Goal: Task Accomplishment & Management: Complete application form

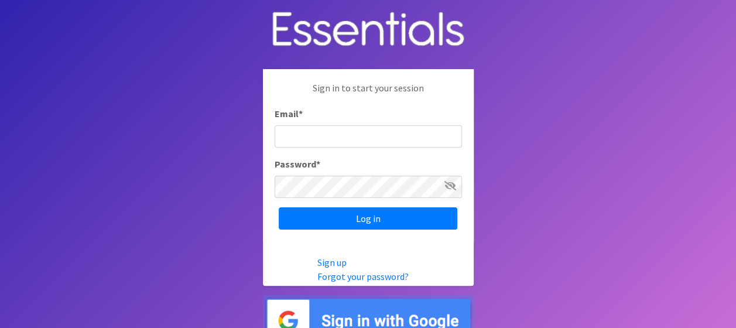
click at [323, 135] on input "Email *" at bounding box center [368, 136] width 187 height 22
type input "mcprenatalassistance@franciscanalliance.org"
click at [279, 207] on input "Log in" at bounding box center [368, 218] width 179 height 22
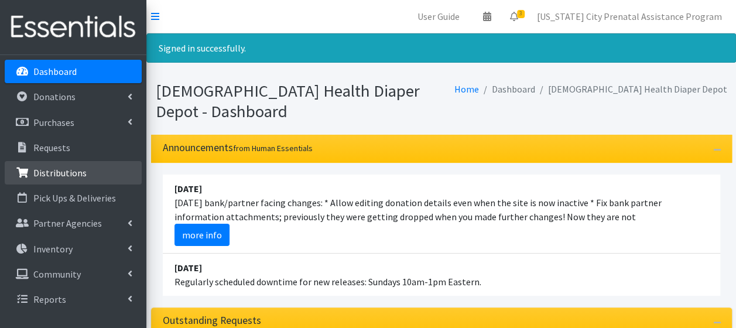
click at [73, 172] on p "Distributions" at bounding box center [59, 173] width 53 height 12
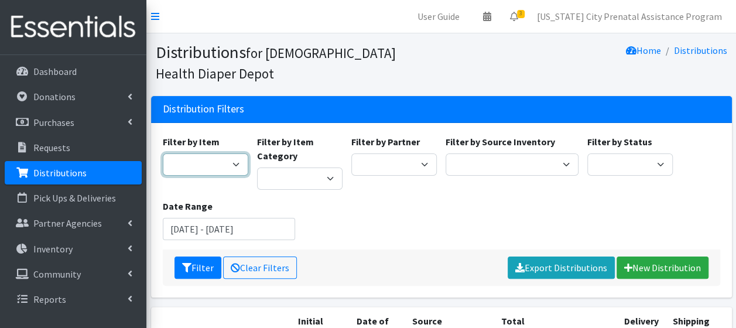
click at [234, 166] on select "1 2 2T-3T 3 3T-4T 4 4T-5T 5 5T-6T 6 7 Backless Booster Seat Boys 2T-3T Boys 3T-…" at bounding box center [205, 164] width 85 height 22
select select "14362"
click at [163, 153] on select "1 2 2T-3T 3 3T-4T 4 4T-5T 5 5T-6T 6 7 Backless Booster Seat Boys 2T-3T Boys 3T-…" at bounding box center [205, 164] width 85 height 22
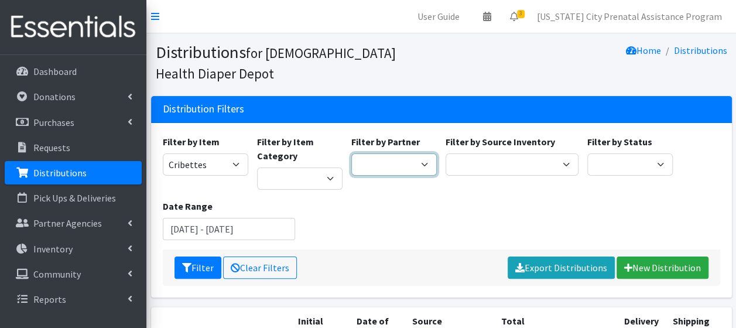
click at [424, 160] on select "ANEW Minitries Crown Point Prenatal Assistance [PERSON_NAME] Prenatal Assistanc…" at bounding box center [393, 164] width 85 height 22
select select "2547"
click at [351, 153] on select "ANEW Minitries Crown Point Prenatal Assistance Hammond Prenatal Assistance Prog…" at bounding box center [393, 164] width 85 height 22
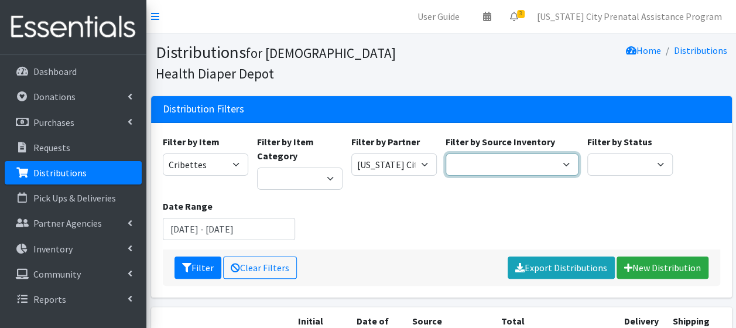
click at [567, 167] on select "Crown Point Bulk Storage Crown Point Prenatal Assistance Program Grant Car Seat…" at bounding box center [511, 164] width 133 height 22
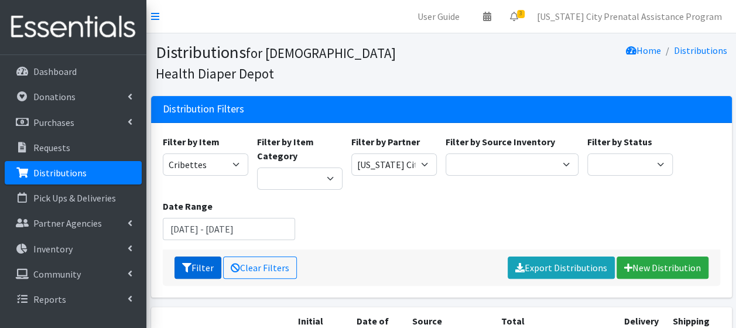
click at [189, 265] on icon "submit" at bounding box center [186, 267] width 9 height 9
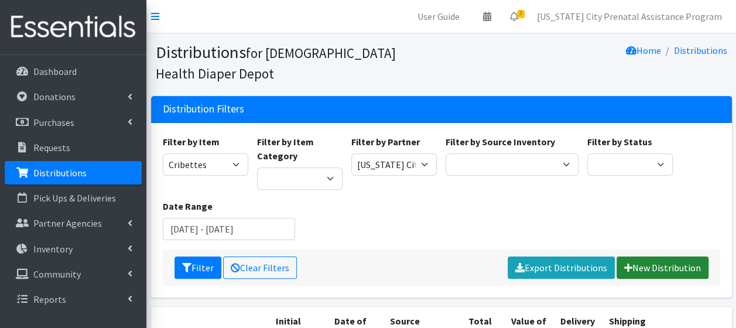
click at [656, 268] on link "New Distribution" at bounding box center [662, 267] width 92 height 22
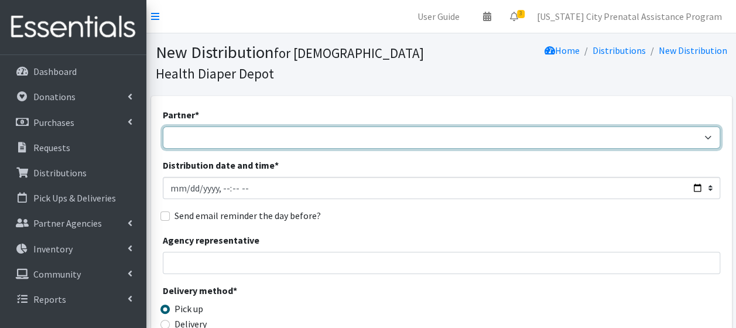
click at [224, 138] on select "ANEW Minitries Crown Point Prenatal Assistance Hammond Prenatal Assistance Prog…" at bounding box center [441, 137] width 557 height 22
select select "2547"
click at [163, 126] on select "ANEW Minitries Crown Point Prenatal Assistance Hammond Prenatal Assistance Prog…" at bounding box center [441, 137] width 557 height 22
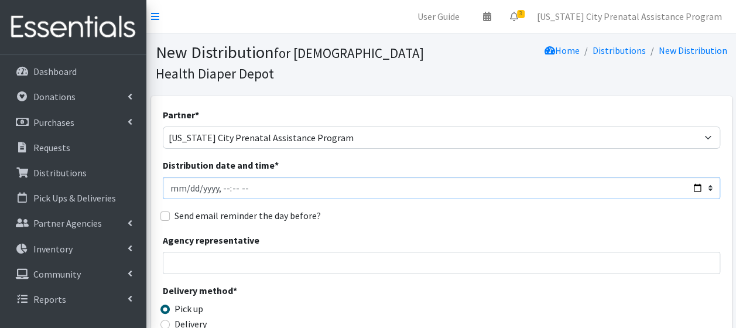
click at [186, 191] on input "Distribution date and time *" at bounding box center [441, 188] width 557 height 22
click at [698, 191] on input "Distribution date and time *" at bounding box center [441, 188] width 557 height 22
type input "[DATE]T23:59"
click at [378, 221] on div "Send email reminder the day before?" at bounding box center [441, 215] width 557 height 14
click at [177, 263] on input "Agency representative" at bounding box center [441, 263] width 557 height 22
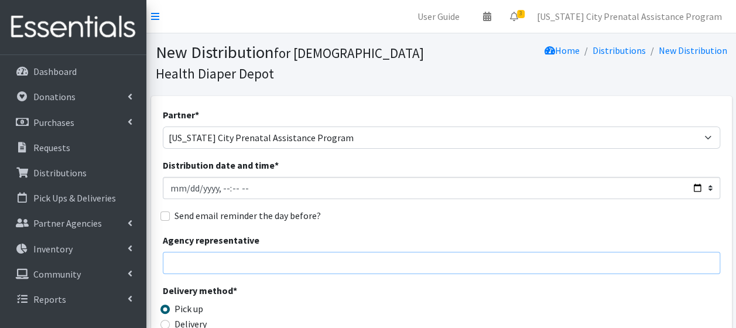
type input "Jodi Perrine"
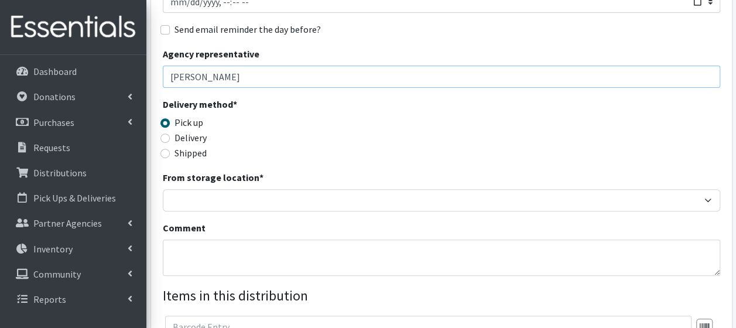
scroll to position [237, 0]
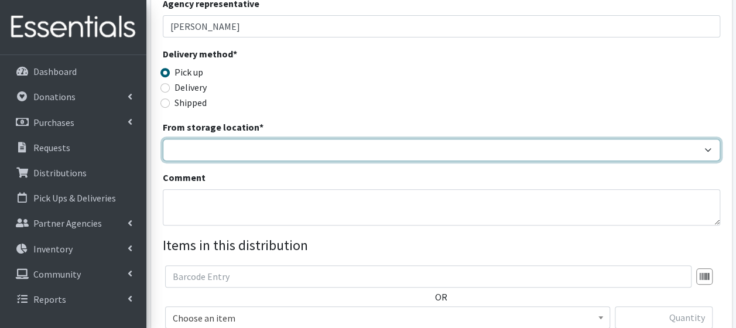
click at [181, 149] on select "Crown Point Bulk Storage Crown Point Prenatal Assistance Program Grant Car Seat…" at bounding box center [441, 150] width 557 height 22
select select "263"
click at [163, 139] on select "Crown Point Bulk Storage Crown Point Prenatal Assistance Program Grant Car Seat…" at bounding box center [441, 150] width 557 height 22
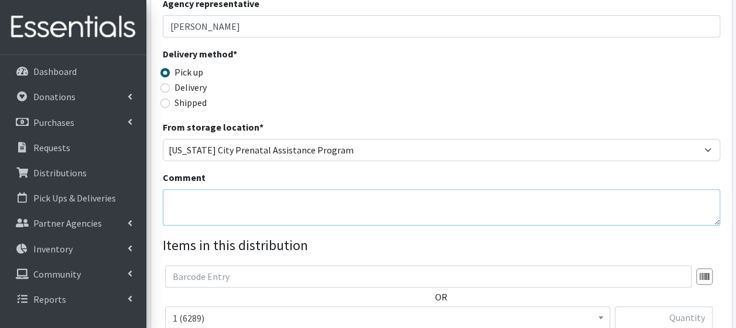
click at [190, 196] on textarea "Comment" at bounding box center [441, 207] width 557 height 36
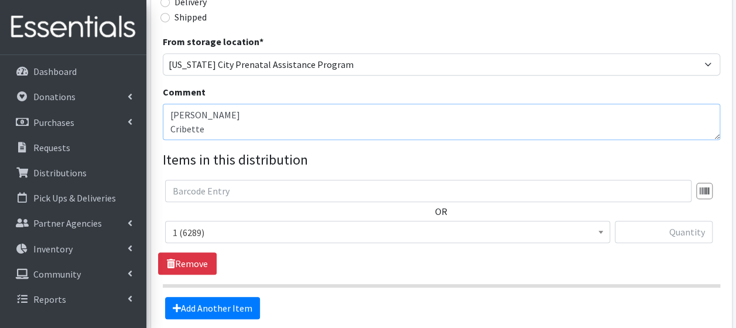
scroll to position [361, 0]
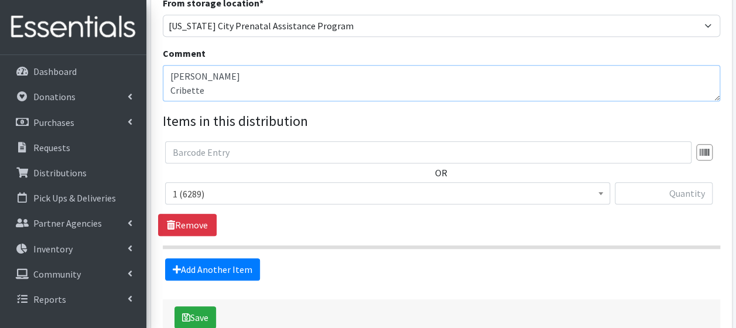
type textarea "Graves, Brittani Cribette"
click at [602, 196] on span at bounding box center [601, 192] width 12 height 18
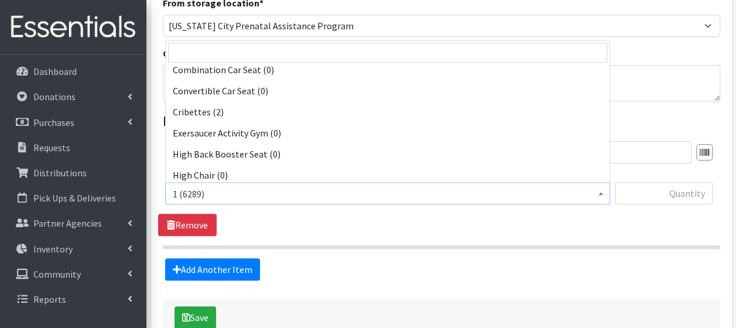
scroll to position [281, 0]
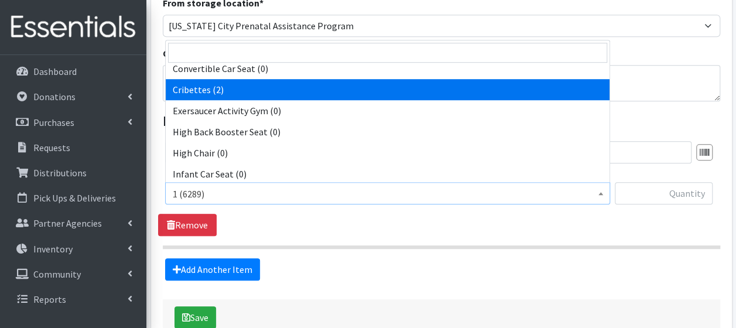
select select "14362"
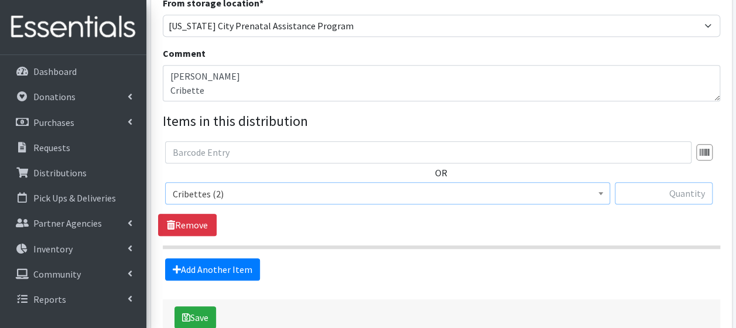
click at [654, 190] on input "text" at bounding box center [664, 193] width 98 height 22
type input "1"
click at [197, 314] on button "Save" at bounding box center [195, 317] width 42 height 22
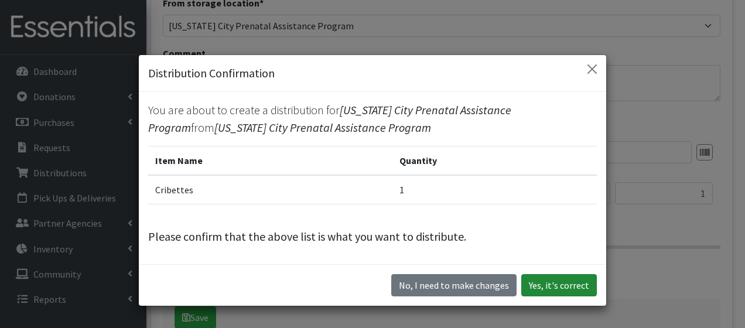
click at [568, 281] on button "Yes, it's correct" at bounding box center [559, 285] width 76 height 22
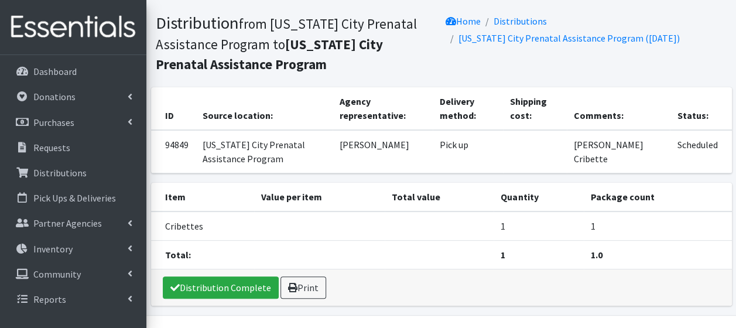
scroll to position [97, 0]
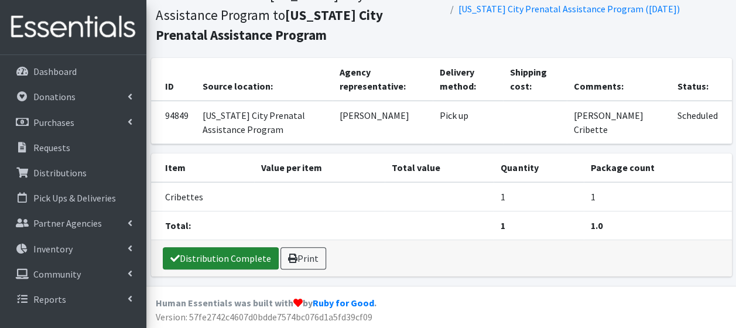
click at [205, 259] on link "Distribution Complete" at bounding box center [221, 258] width 116 height 22
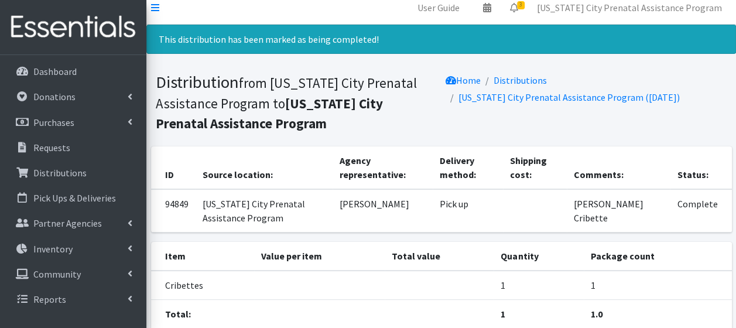
scroll to position [0, 0]
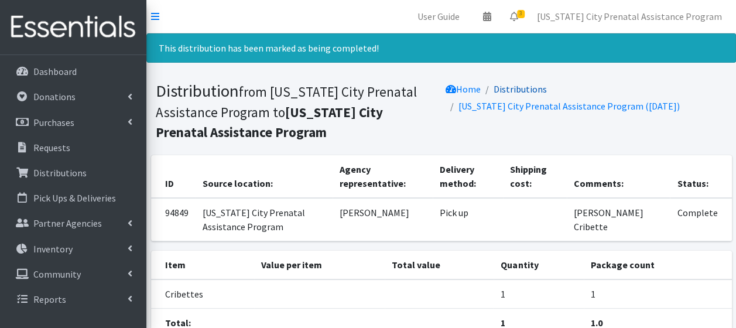
click at [513, 88] on link "Distributions" at bounding box center [520, 89] width 53 height 12
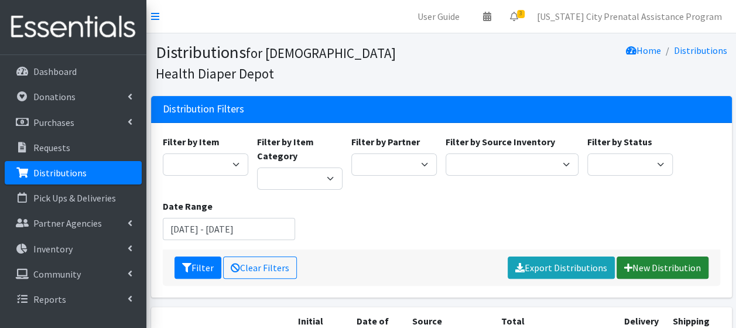
click at [663, 268] on link "New Distribution" at bounding box center [662, 267] width 92 height 22
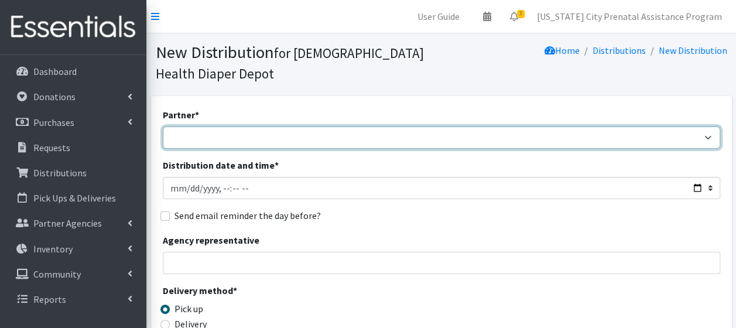
click at [175, 139] on select "ANEW Minitries Crown Point Prenatal Assistance Hammond Prenatal Assistance Prog…" at bounding box center [441, 137] width 557 height 22
select select "6408"
click at [163, 126] on select "ANEW Minitries Crown Point Prenatal Assistance [PERSON_NAME] Prenatal Assistanc…" at bounding box center [441, 137] width 557 height 22
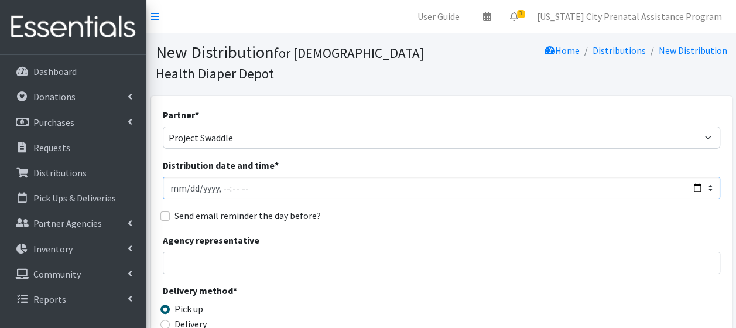
click at [695, 187] on input "Distribution date and time *" at bounding box center [441, 188] width 557 height 22
click at [222, 185] on input "Distribution date and time *" at bounding box center [441, 188] width 557 height 22
type input "2025-07-17T13:59"
click at [204, 265] on input "Agency representative" at bounding box center [441, 263] width 557 height 22
type input "Jodi Perrine"
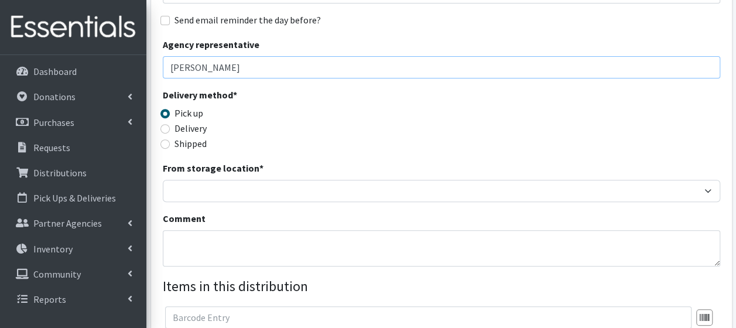
scroll to position [207, 0]
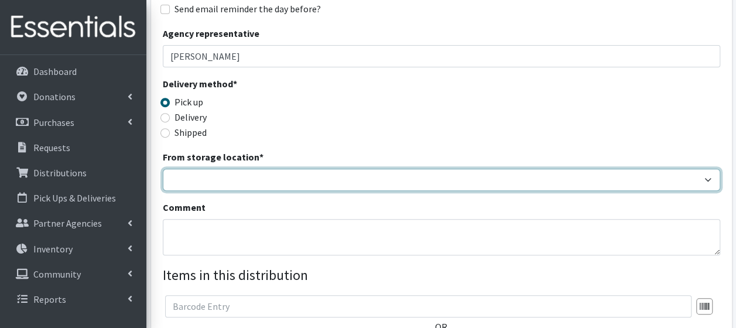
click at [187, 180] on select "Crown Point Bulk Storage Crown Point Prenatal Assistance Program Grant Car Seat…" at bounding box center [441, 180] width 557 height 22
select select "458"
click at [163, 169] on select "Crown Point Bulk Storage Crown Point Prenatal Assistance Program Grant Car Seat…" at bounding box center [441, 180] width 557 height 22
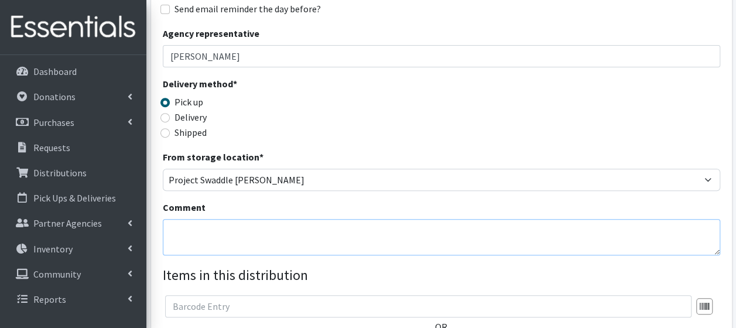
click at [184, 233] on textarea "Comment" at bounding box center [441, 237] width 557 height 36
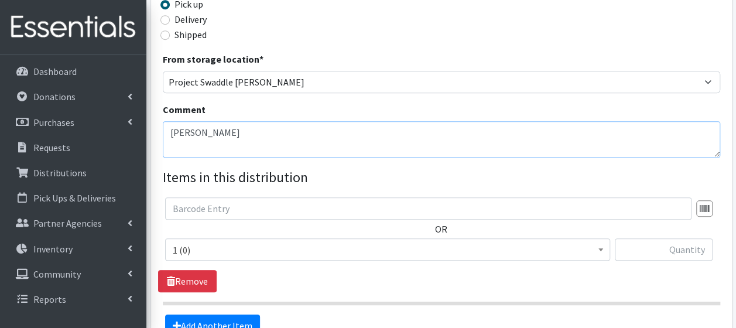
scroll to position [325, 0]
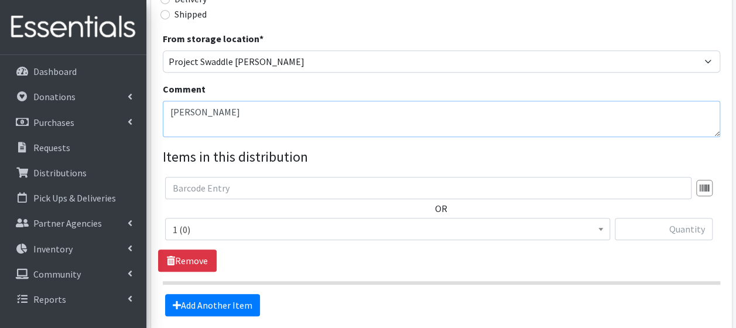
type textarea "[PERSON_NAME]"
click at [601, 228] on b at bounding box center [600, 229] width 5 height 3
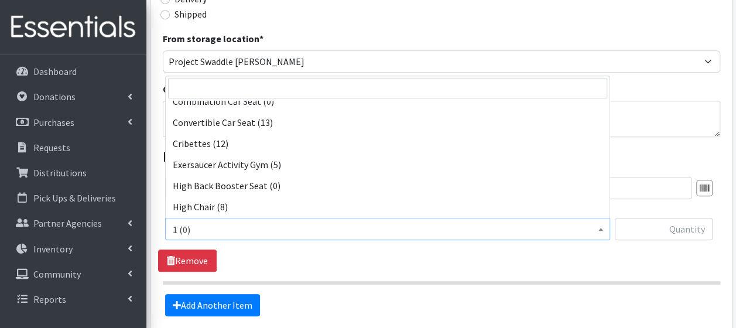
scroll to position [273, 0]
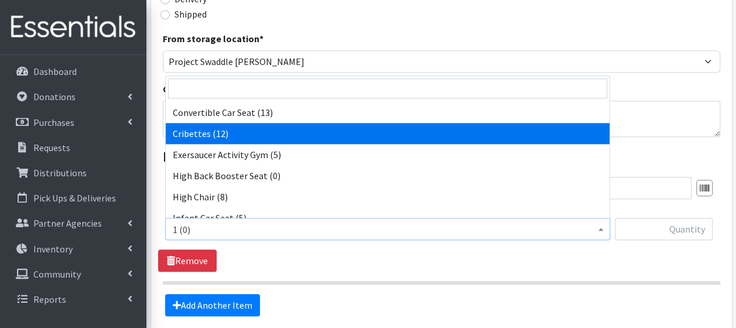
select select "14362"
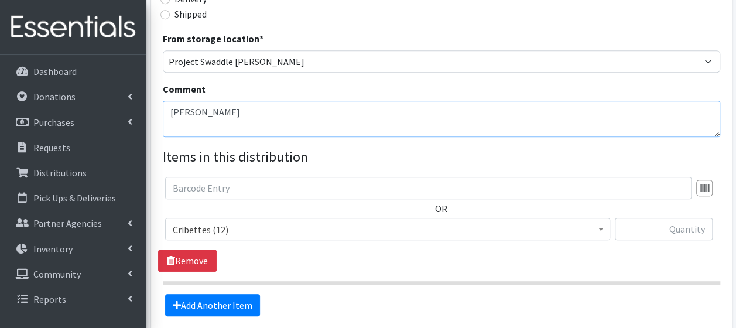
click at [347, 111] on textarea "[PERSON_NAME]" at bounding box center [441, 119] width 557 height 36
click at [440, 91] on div "Comment McEnterfer, Nicole Cribette" at bounding box center [441, 109] width 557 height 55
click at [702, 230] on input "text" at bounding box center [664, 229] width 98 height 22
type input "1"
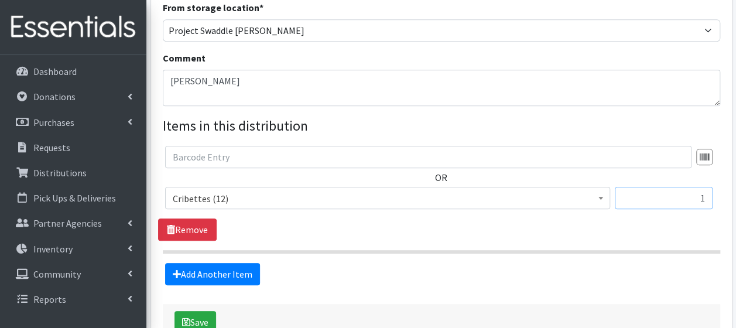
scroll to position [431, 0]
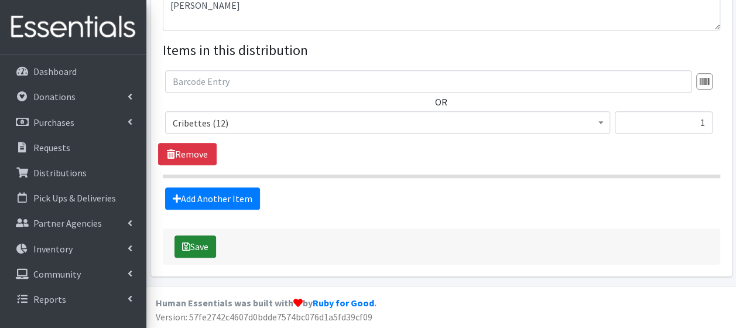
click at [197, 242] on button "Save" at bounding box center [195, 246] width 42 height 22
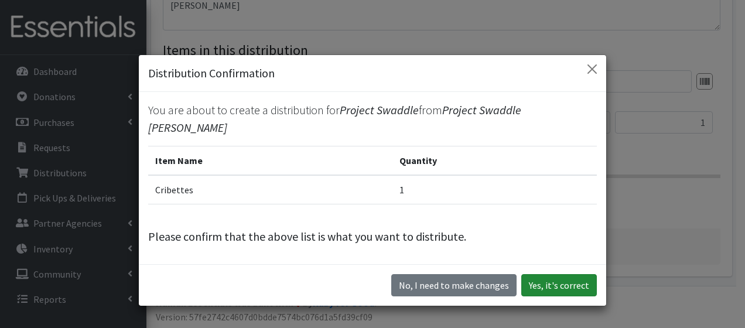
click at [549, 274] on button "Yes, it's correct" at bounding box center [559, 285] width 76 height 22
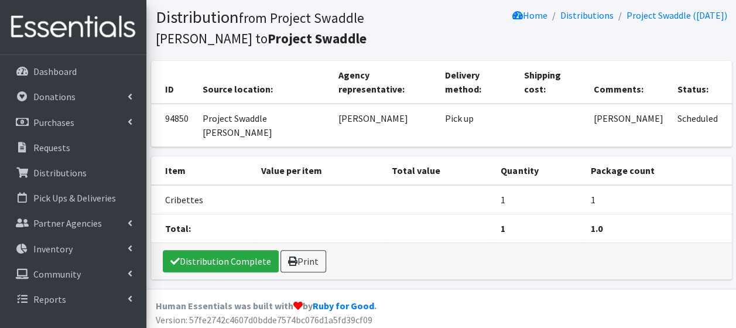
scroll to position [77, 0]
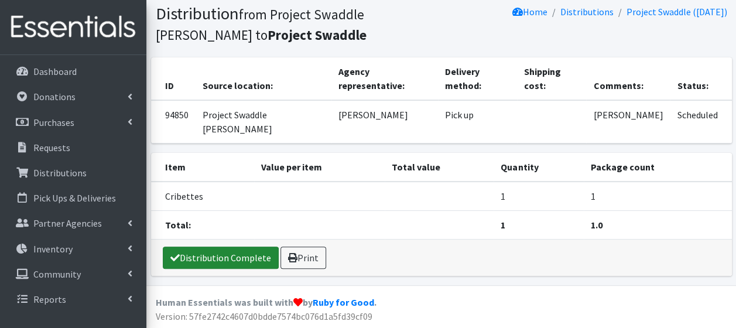
click at [223, 254] on link "Distribution Complete" at bounding box center [221, 257] width 116 height 22
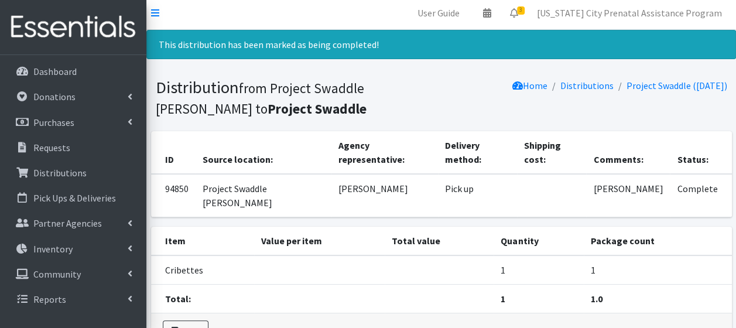
scroll to position [0, 0]
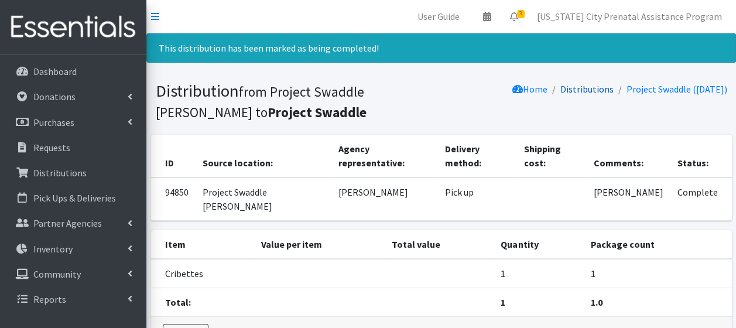
click at [569, 90] on link "Distributions" at bounding box center [586, 89] width 53 height 12
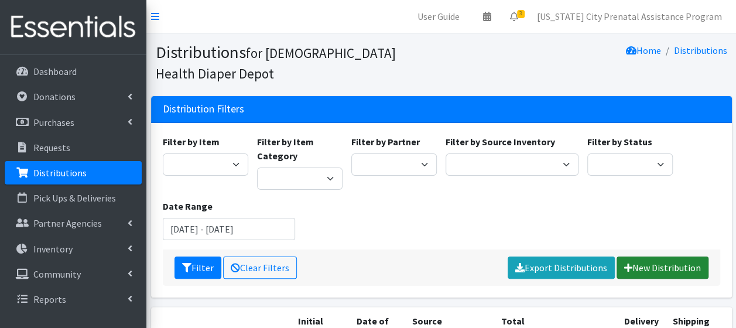
click at [655, 268] on link "New Distribution" at bounding box center [662, 267] width 92 height 22
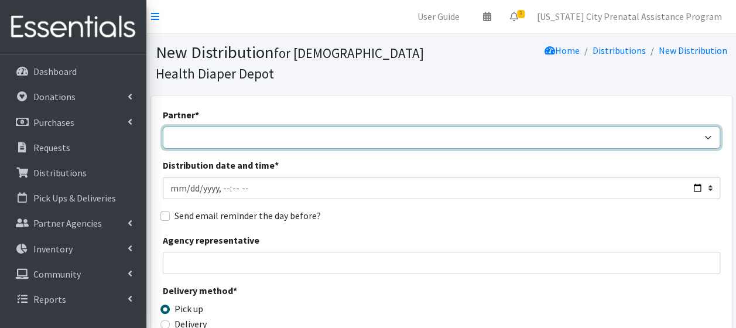
click at [189, 138] on select "ANEW Minitries Crown Point Prenatal Assistance [PERSON_NAME] Prenatal Assistanc…" at bounding box center [441, 137] width 557 height 22
select select "2547"
click at [163, 126] on select "ANEW Minitries Crown Point Prenatal Assistance [PERSON_NAME] Prenatal Assistanc…" at bounding box center [441, 137] width 557 height 22
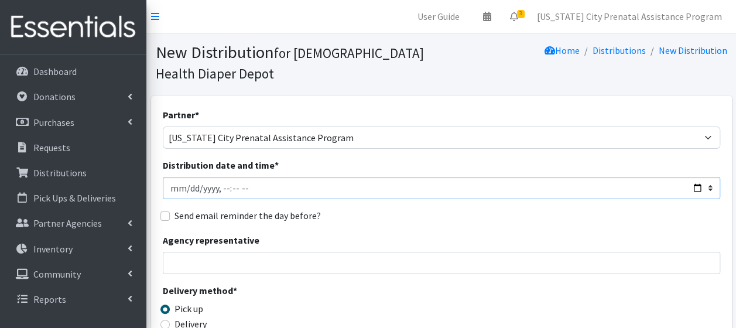
click at [694, 189] on input "Distribution date and time *" at bounding box center [441, 188] width 557 height 22
type input "[DATE]T23:59"
click at [282, 266] on input "Agency representative" at bounding box center [441, 263] width 557 height 22
type input "[PERSON_NAME]"
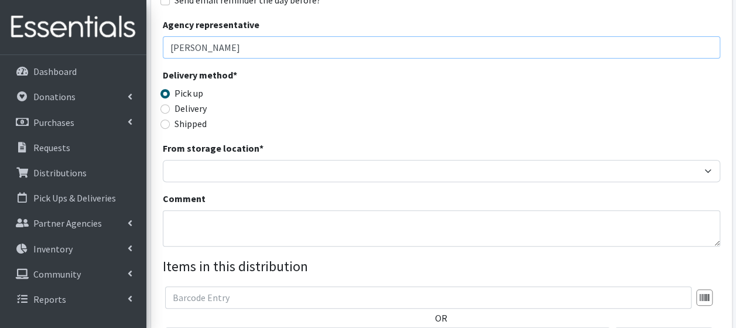
scroll to position [227, 0]
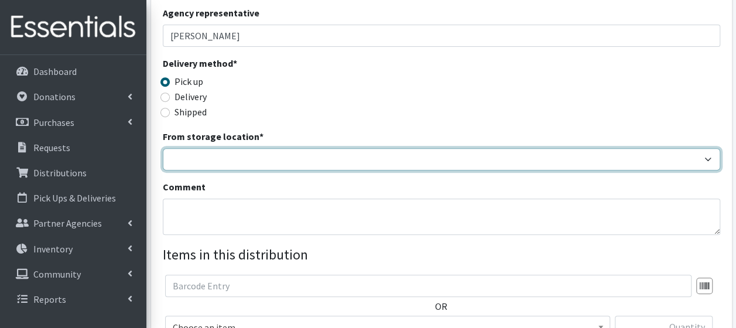
click at [208, 159] on select "Crown Point Bulk Storage Crown Point Prenatal Assistance Program Grant Car Seat…" at bounding box center [441, 159] width 557 height 22
select select "263"
click at [163, 148] on select "Crown Point Bulk Storage Crown Point Prenatal Assistance Program Grant Car Seat…" at bounding box center [441, 159] width 557 height 22
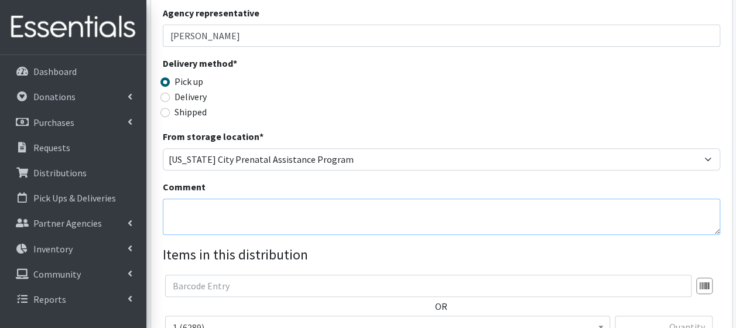
click at [215, 214] on textarea "Comment" at bounding box center [441, 216] width 557 height 36
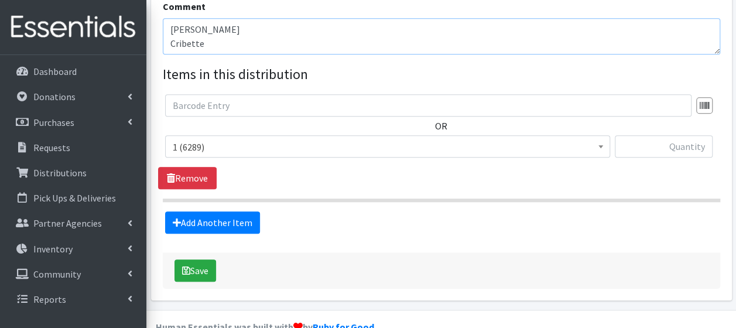
scroll to position [424, 0]
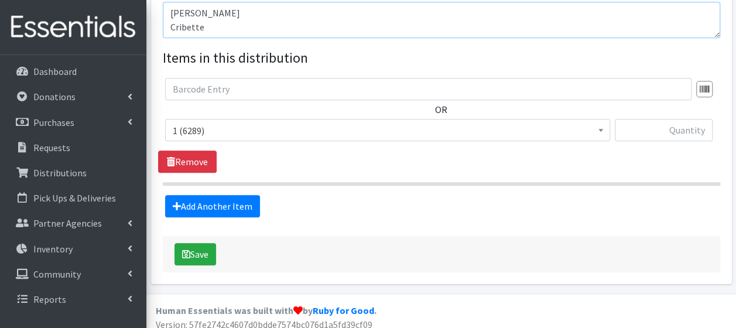
type textarea "[PERSON_NAME] Cribette"
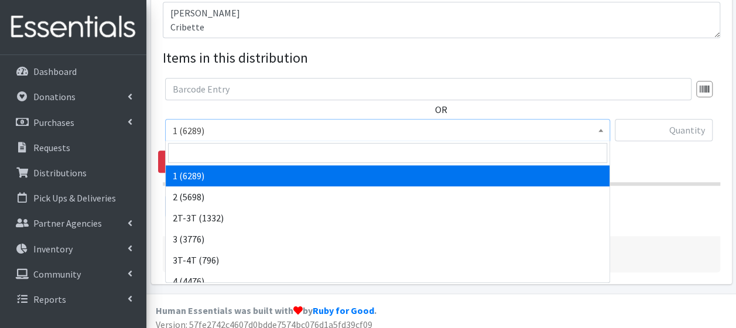
click at [601, 133] on span at bounding box center [601, 128] width 12 height 18
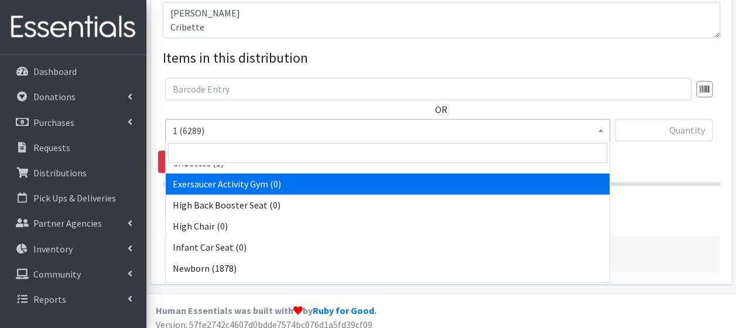
scroll to position [294, 0]
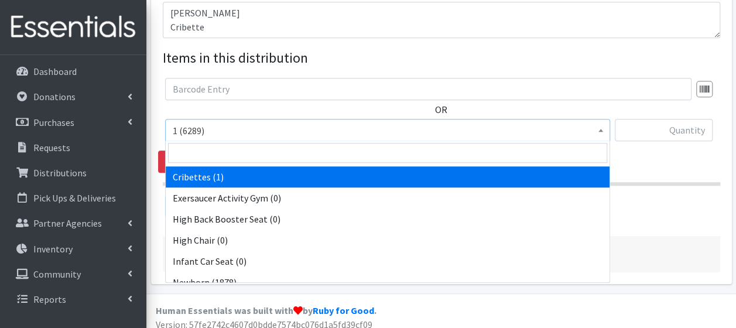
select select "14362"
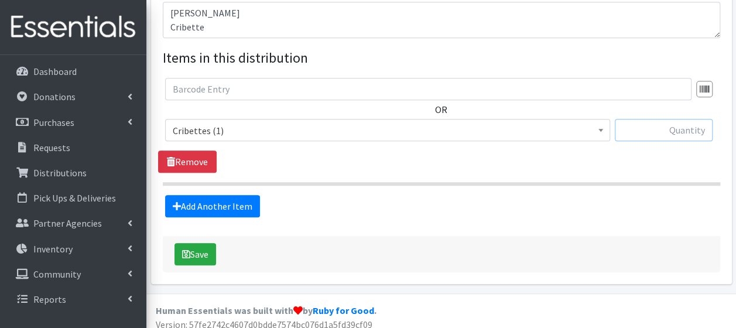
click at [653, 131] on input "text" at bounding box center [664, 130] width 98 height 22
type input "1"
click at [191, 248] on button "Save" at bounding box center [195, 254] width 42 height 22
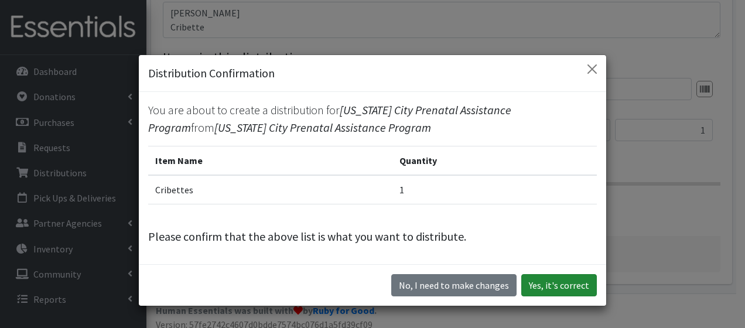
click at [550, 282] on button "Yes, it's correct" at bounding box center [559, 285] width 76 height 22
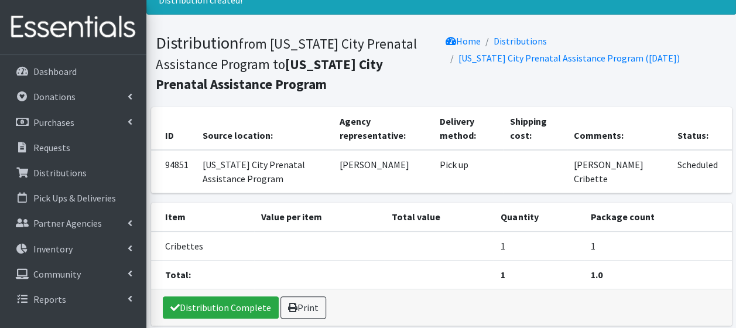
scroll to position [97, 0]
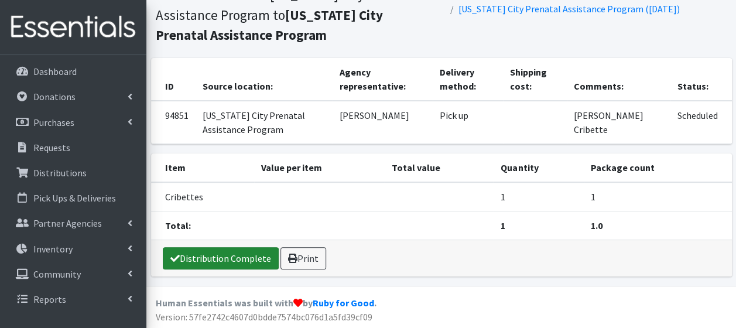
click at [214, 257] on link "Distribution Complete" at bounding box center [221, 258] width 116 height 22
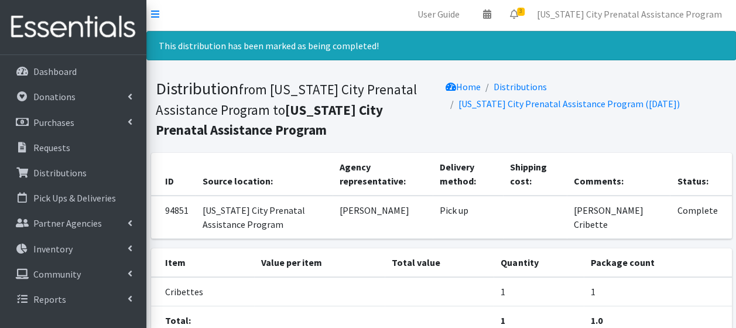
scroll to position [0, 0]
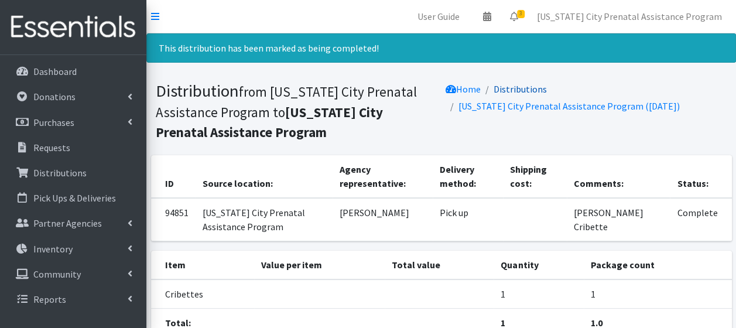
click at [523, 88] on link "Distributions" at bounding box center [520, 89] width 53 height 12
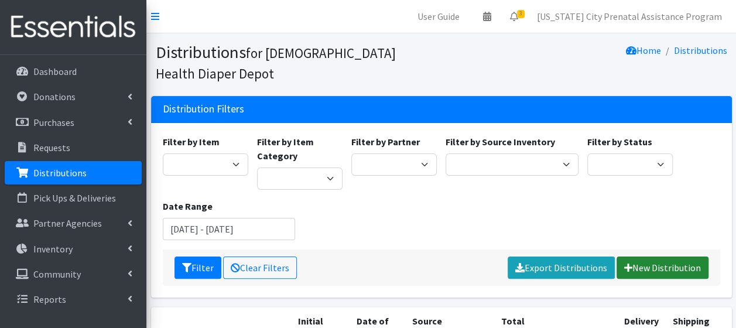
click at [651, 267] on link "New Distribution" at bounding box center [662, 267] width 92 height 22
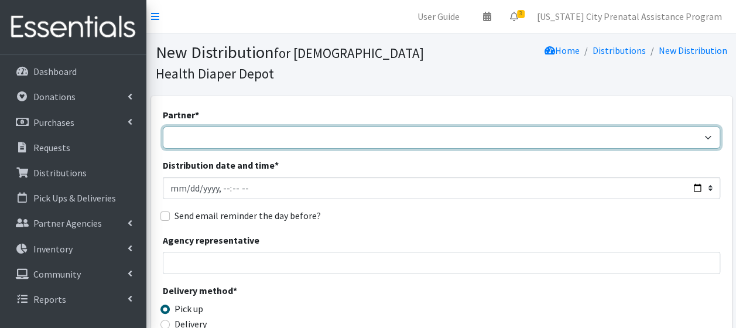
click at [218, 138] on select "ANEW Minitries Crown Point Prenatal Assistance Hammond Prenatal Assistance Prog…" at bounding box center [441, 137] width 557 height 22
select select "2547"
click at [163, 126] on select "ANEW Minitries Crown Point Prenatal Assistance Hammond Prenatal Assistance Prog…" at bounding box center [441, 137] width 557 height 22
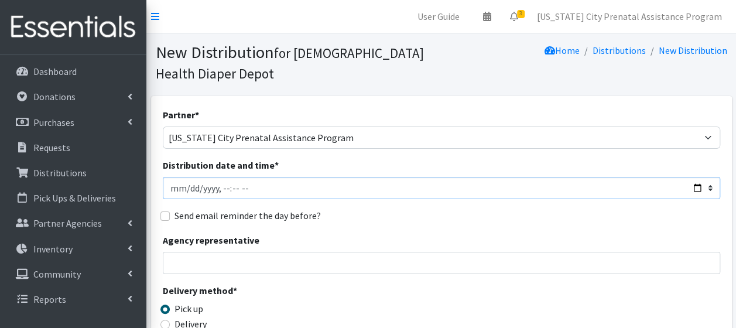
click at [697, 187] on input "Distribution date and time *" at bounding box center [441, 188] width 557 height 22
click at [221, 188] on input "Distribution date and time *" at bounding box center [441, 188] width 557 height 22
click at [244, 189] on input "Distribution date and time *" at bounding box center [441, 188] width 557 height 22
type input "2025-07-30T10:59"
click at [196, 260] on input "Agency representative" at bounding box center [441, 263] width 557 height 22
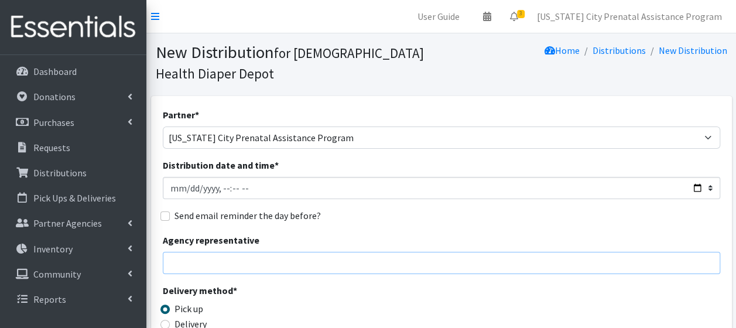
type input "Kallie Carter"
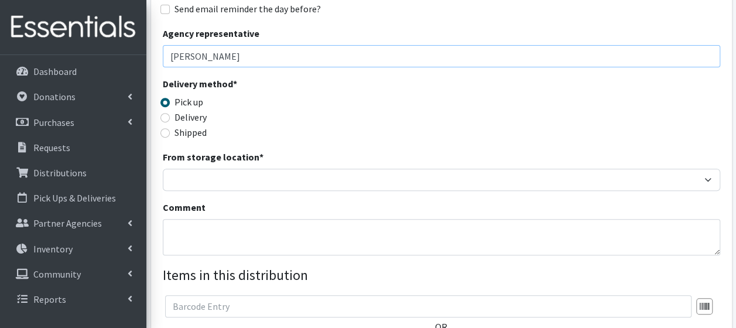
scroll to position [222, 0]
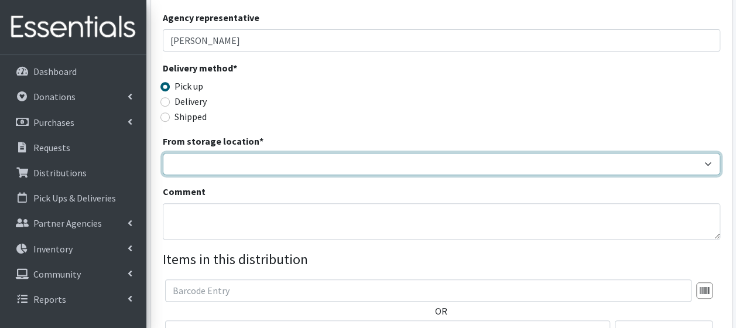
click at [207, 160] on select "Crown Point Bulk Storage Crown Point Prenatal Assistance Program Grant Car Seat…" at bounding box center [441, 164] width 557 height 22
select select "441"
click at [163, 153] on select "Crown Point Bulk Storage Crown Point Prenatal Assistance Program Grant Car Seat…" at bounding box center [441, 164] width 557 height 22
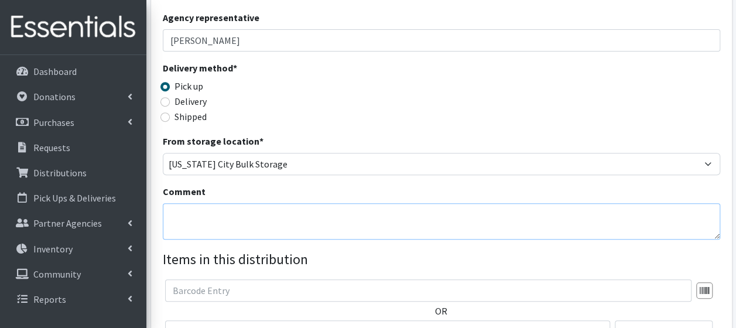
click at [211, 228] on textarea "Comment" at bounding box center [441, 221] width 557 height 36
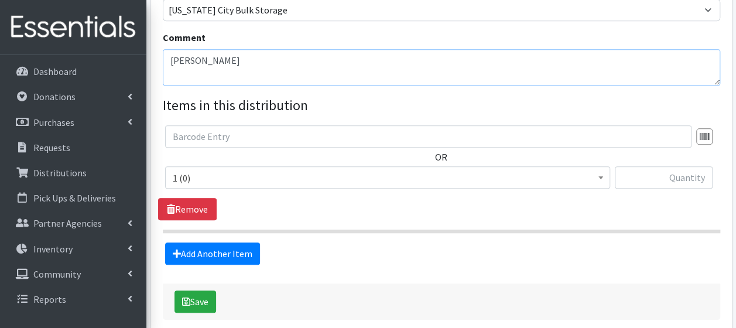
scroll to position [398, 0]
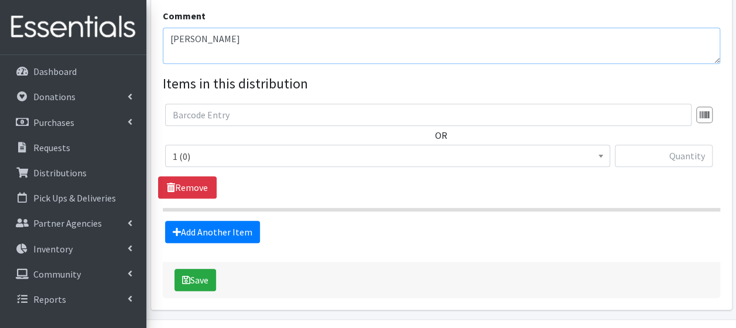
type textarea "McKenzie, Alaya"
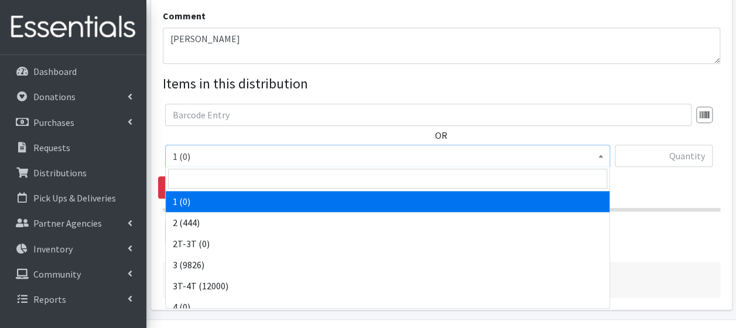
click at [603, 152] on span at bounding box center [601, 154] width 12 height 18
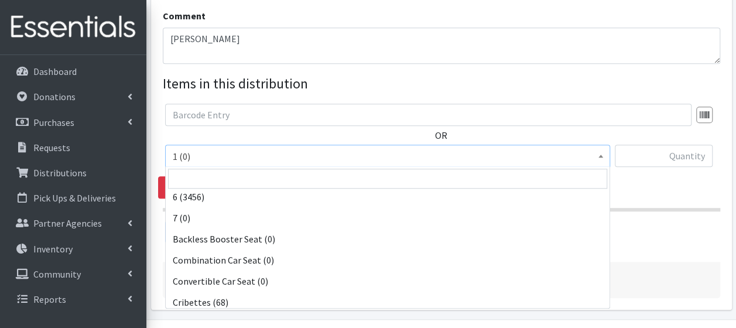
scroll to position [209, 0]
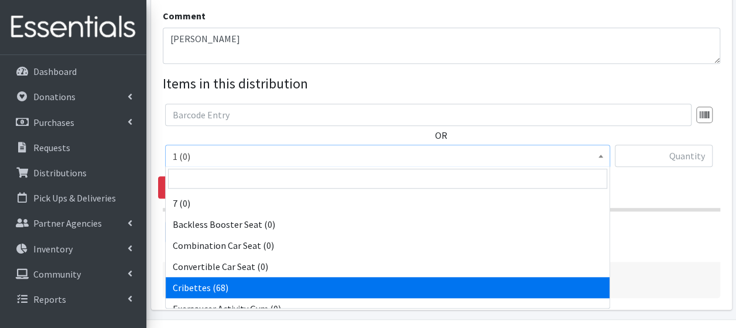
select select "14362"
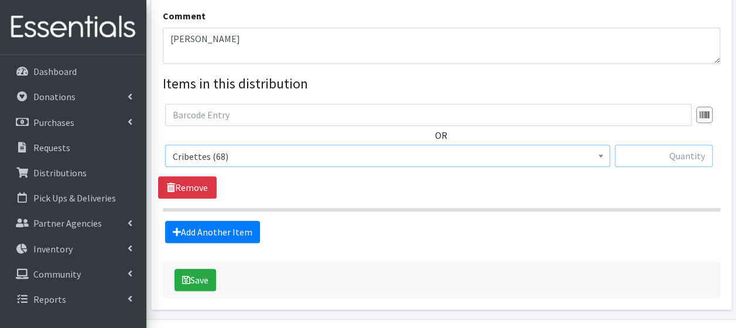
click at [652, 154] on input "text" at bounding box center [664, 156] width 98 height 22
type input "1"
click at [195, 277] on button "Save" at bounding box center [195, 280] width 42 height 22
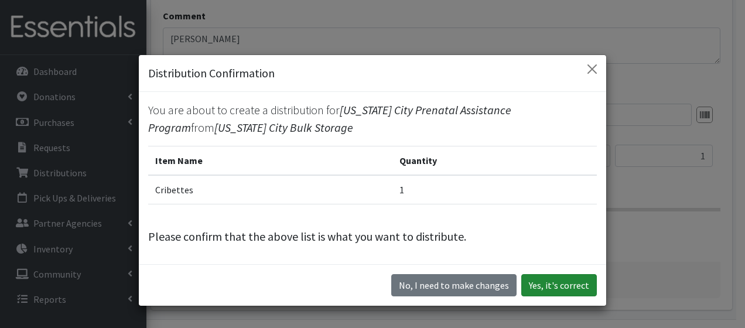
click at [560, 280] on button "Yes, it's correct" at bounding box center [559, 285] width 76 height 22
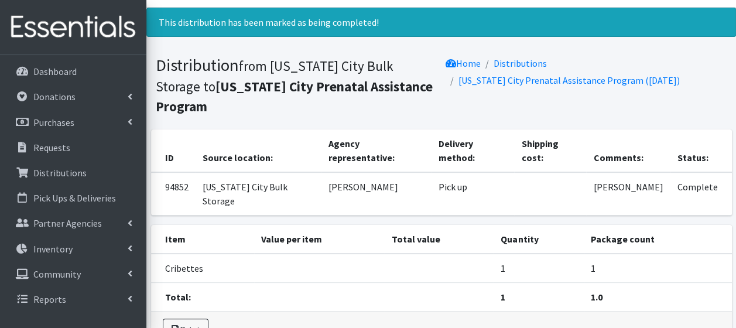
scroll to position [49, 0]
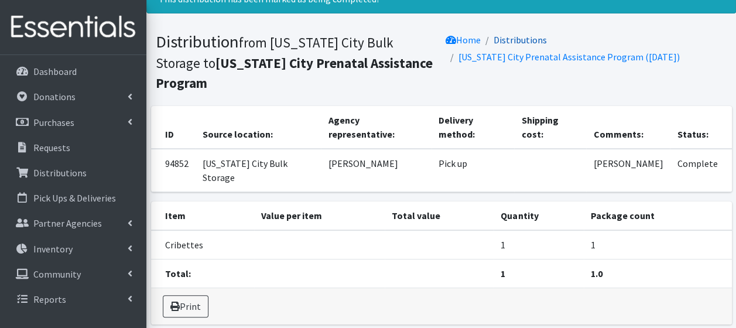
click at [516, 41] on link "Distributions" at bounding box center [520, 40] width 53 height 12
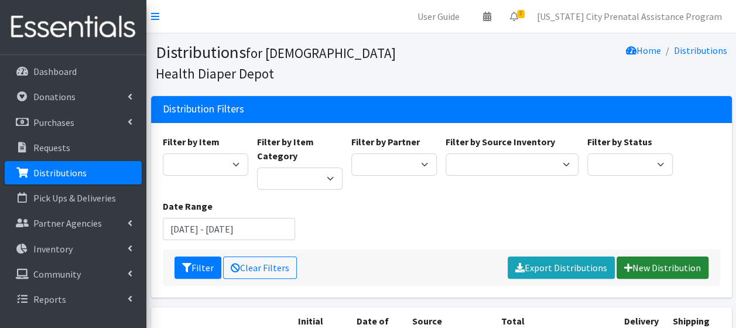
click at [677, 266] on link "New Distribution" at bounding box center [662, 267] width 92 height 22
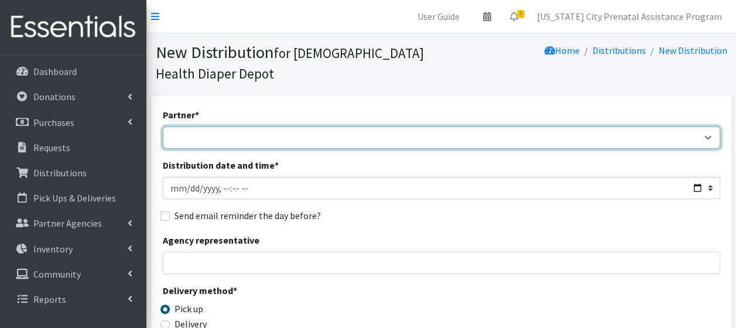
click at [185, 135] on select "ANEW Minitries Crown Point Prenatal Assistance [PERSON_NAME] Prenatal Assistanc…" at bounding box center [441, 137] width 557 height 22
select select "2547"
click at [163, 126] on select "ANEW Minitries Crown Point Prenatal Assistance Hammond Prenatal Assistance Prog…" at bounding box center [441, 137] width 557 height 22
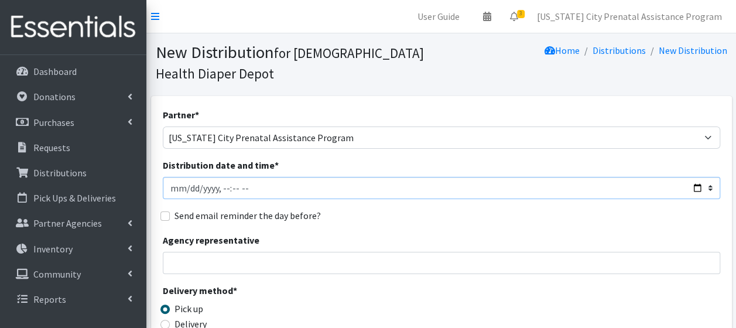
click at [185, 191] on input "Distribution date and time *" at bounding box center [441, 188] width 557 height 22
type input "2025-08-06T23:59"
click at [214, 260] on input "Agency representative" at bounding box center [441, 263] width 557 height 22
type input "Kallie Carter"
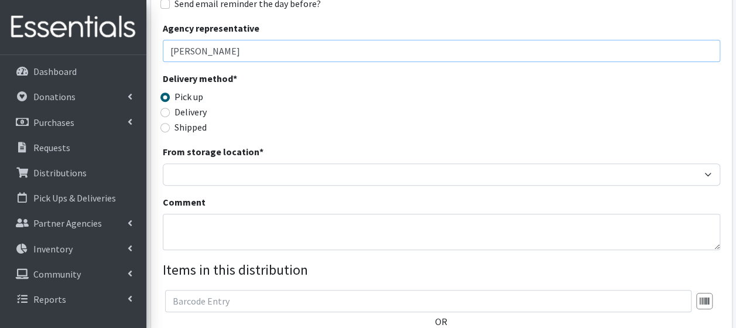
scroll to position [234, 0]
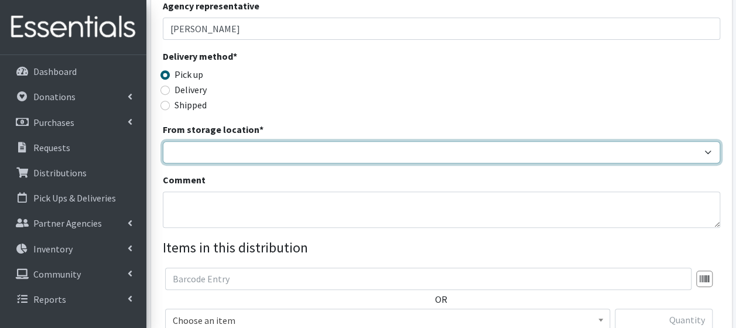
click at [184, 156] on select "Crown Point Bulk Storage Crown Point Prenatal Assistance Program Grant Car Seat…" at bounding box center [441, 152] width 557 height 22
select select "263"
click at [163, 141] on select "Crown Point Bulk Storage Crown Point Prenatal Assistance Program Grant Car Seat…" at bounding box center [441, 152] width 557 height 22
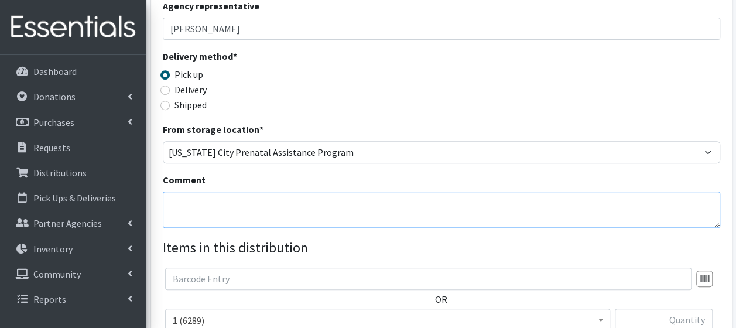
click at [196, 208] on textarea "Comment" at bounding box center [441, 209] width 557 height 36
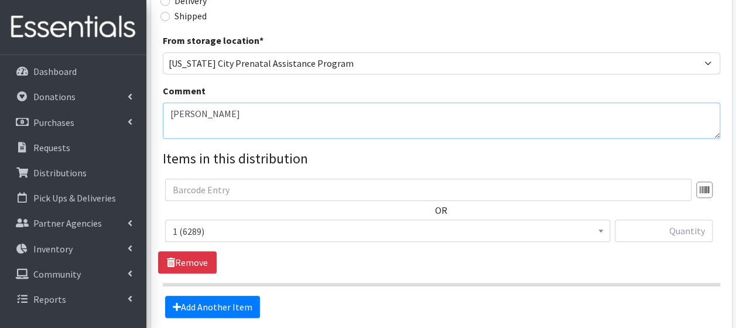
scroll to position [342, 0]
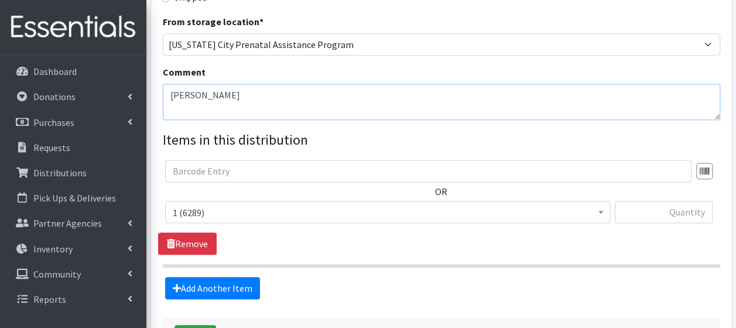
type textarea "[PERSON_NAME]"
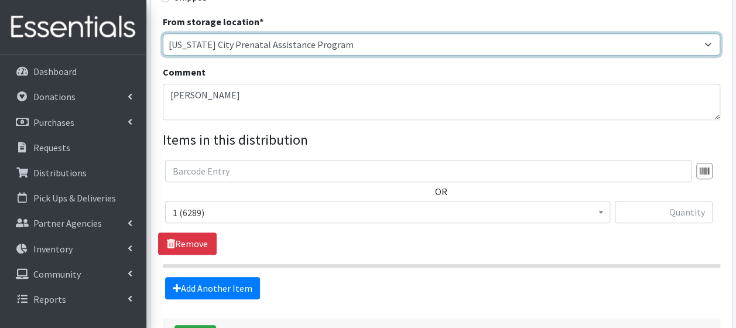
click at [707, 46] on select "Crown Point Bulk Storage Crown Point Prenatal Assistance Program Grant Car Seat…" at bounding box center [441, 44] width 557 height 22
select select "441"
click at [163, 33] on select "Crown Point Bulk Storage Crown Point Prenatal Assistance Program Grant Car Seat…" at bounding box center [441, 44] width 557 height 22
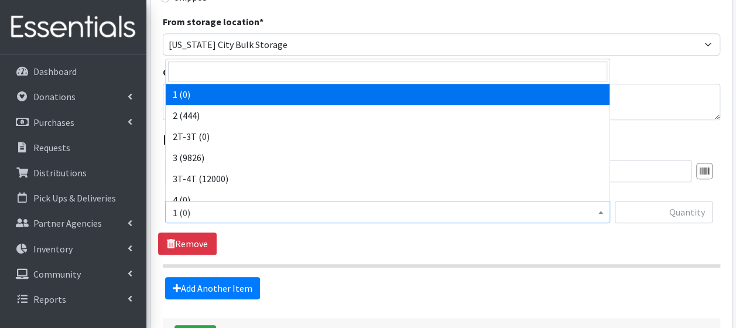
click at [206, 212] on span "1 (0)" at bounding box center [388, 212] width 430 height 16
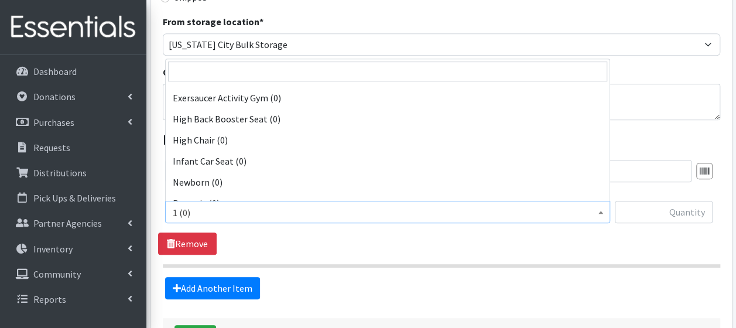
scroll to position [268, 0]
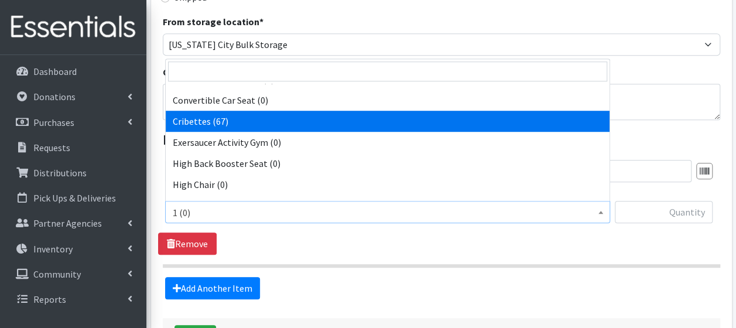
select select "14362"
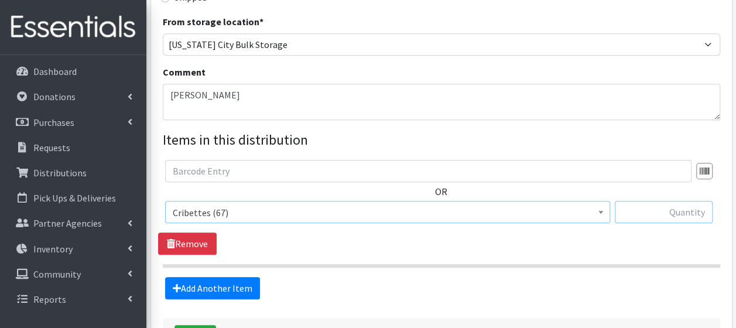
click at [662, 212] on input "text" at bounding box center [664, 212] width 98 height 22
type input "1"
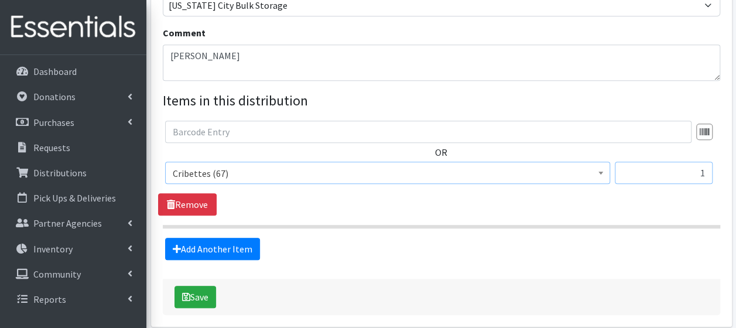
scroll to position [420, 0]
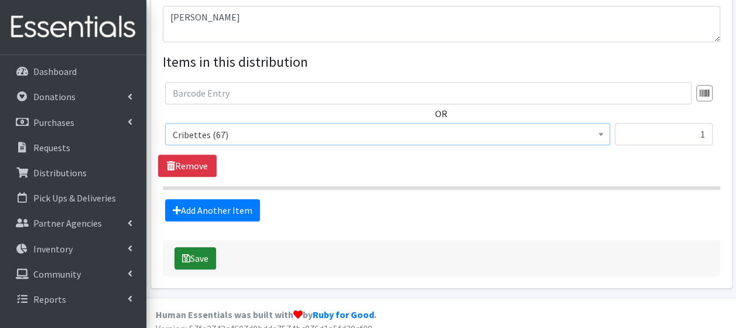
click at [203, 258] on button "Save" at bounding box center [195, 258] width 42 height 22
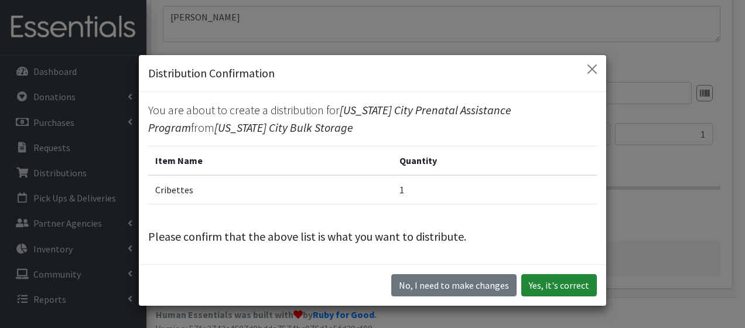
click at [553, 280] on button "Yes, it's correct" at bounding box center [559, 285] width 76 height 22
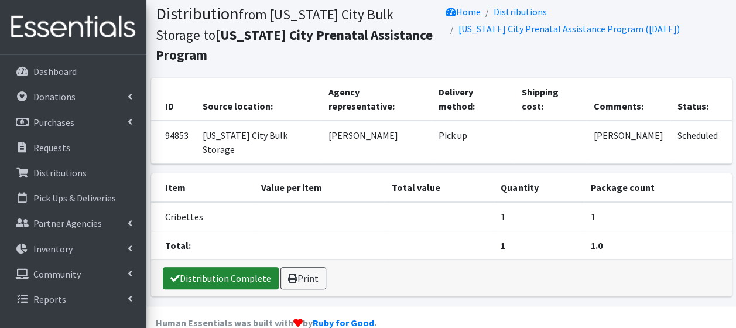
click at [194, 267] on link "Distribution Complete" at bounding box center [221, 278] width 116 height 22
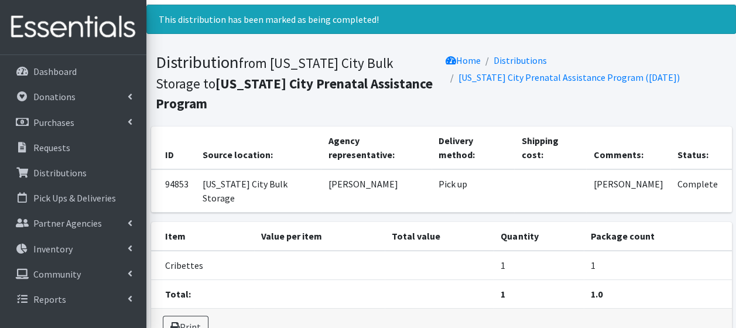
scroll to position [27, 0]
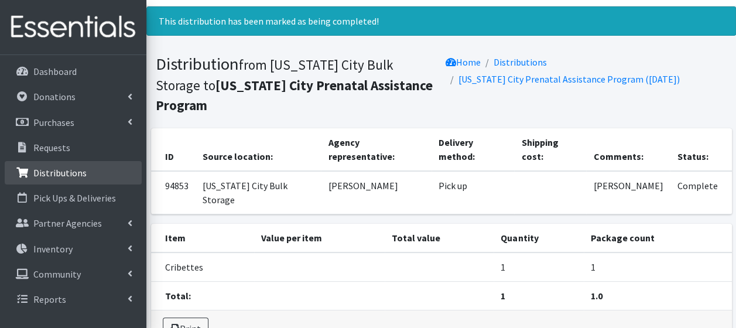
click at [68, 173] on p "Distributions" at bounding box center [59, 173] width 53 height 12
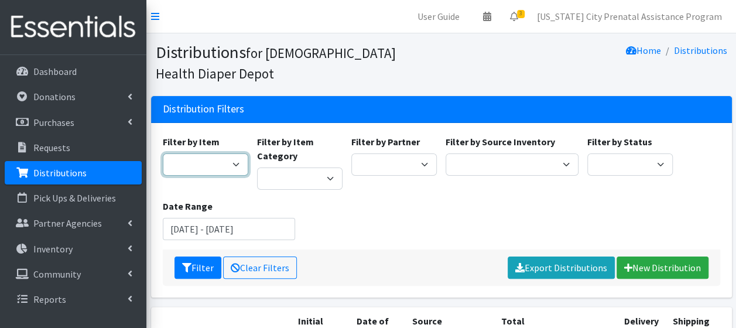
click at [233, 167] on select "1 2 2T-3T 3 3T-4T 4 4T-5T 5 5T-6T 6 7 Backless Booster Seat Boys 2T-3T Boys 3T-…" at bounding box center [205, 164] width 85 height 22
select select "14362"
click at [163, 153] on select "1 2 2T-3T 3 3T-4T 4 4T-5T 5 5T-6T 6 7 Backless Booster Seat Boys 2T-3T Boys 3T-…" at bounding box center [205, 164] width 85 height 22
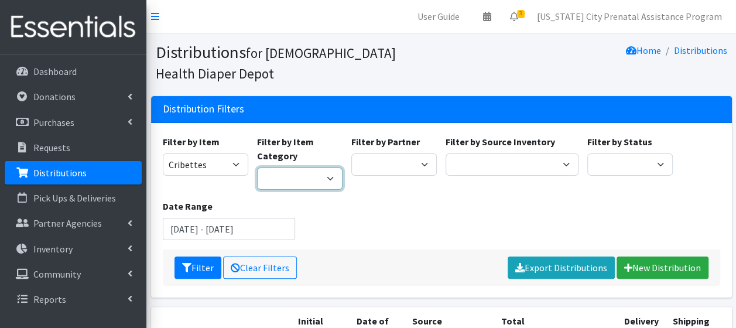
click at [331, 177] on select "Wipes Diapers Pull Ups Infant Safe Sleep Project Swaddle Gifts Car Seats" at bounding box center [299, 178] width 85 height 22
click at [334, 172] on select "Wipes Diapers Pull Ups Infant Safe Sleep Project Swaddle Gifts Car Seats" at bounding box center [299, 178] width 85 height 22
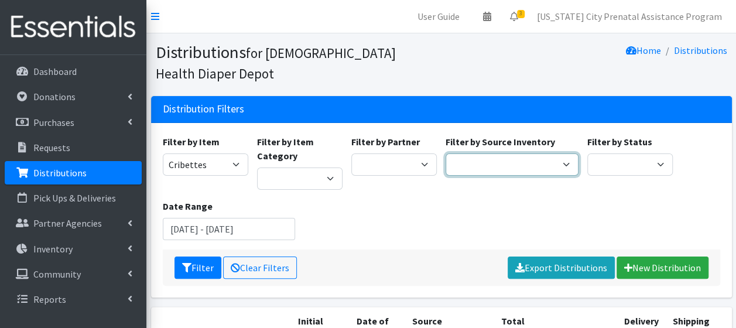
click at [568, 161] on select "Crown Point Bulk Storage Crown Point Prenatal Assistance Program Grant Car Seat…" at bounding box center [511, 164] width 133 height 22
select select "458"
click at [445, 153] on select "Crown Point Bulk Storage Crown Point Prenatal Assistance Program Grant Car Seat…" at bounding box center [511, 164] width 133 height 22
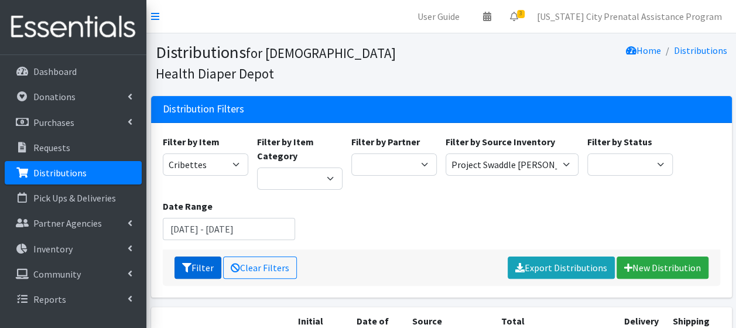
click at [198, 265] on button "Filter" at bounding box center [197, 267] width 47 height 22
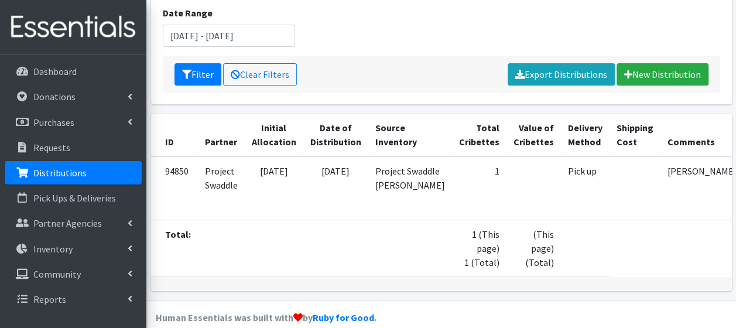
scroll to position [216, 0]
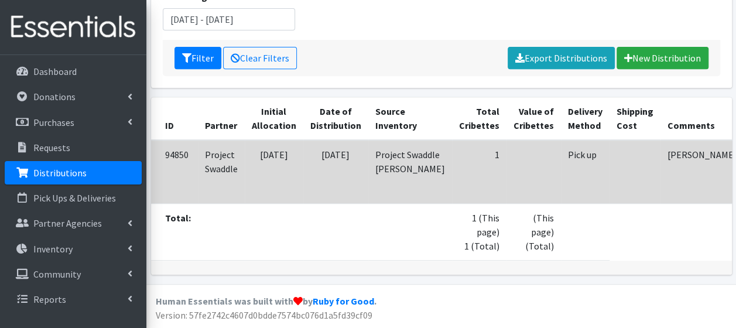
click at [506, 160] on td at bounding box center [533, 172] width 54 height 64
drag, startPoint x: 599, startPoint y: 159, endPoint x: 645, endPoint y: 152, distance: 45.6
click at [660, 152] on td "McEnterfer, Nicole Cribette" at bounding box center [702, 172] width 84 height 64
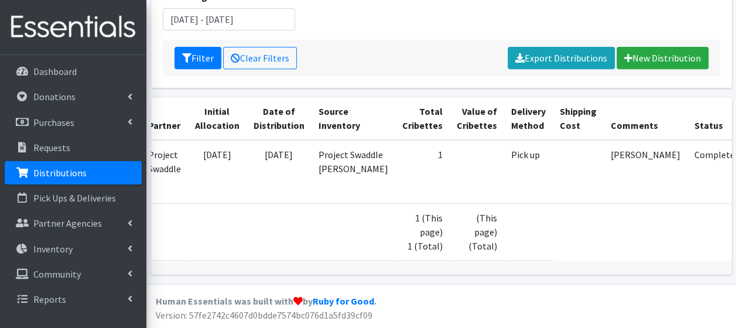
scroll to position [0, 58]
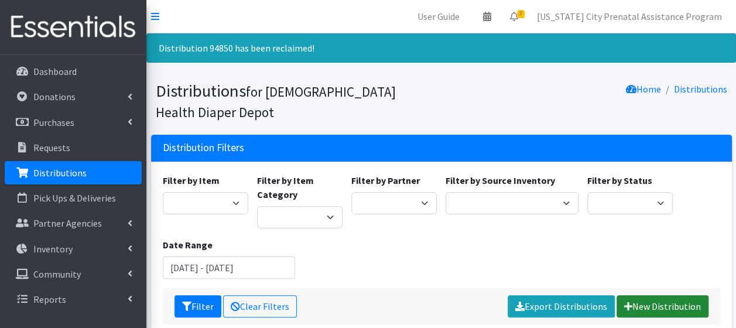
click at [657, 305] on link "New Distribution" at bounding box center [662, 306] width 92 height 22
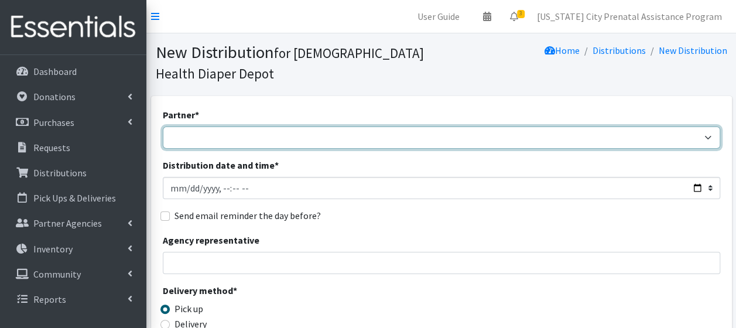
click at [174, 142] on select "ANEW Minitries Crown Point Prenatal Assistance [PERSON_NAME] Prenatal Assistanc…" at bounding box center [441, 137] width 557 height 22
select select "2547"
click at [163, 126] on select "ANEW Minitries Crown Point Prenatal Assistance [PERSON_NAME] Prenatal Assistanc…" at bounding box center [441, 137] width 557 height 22
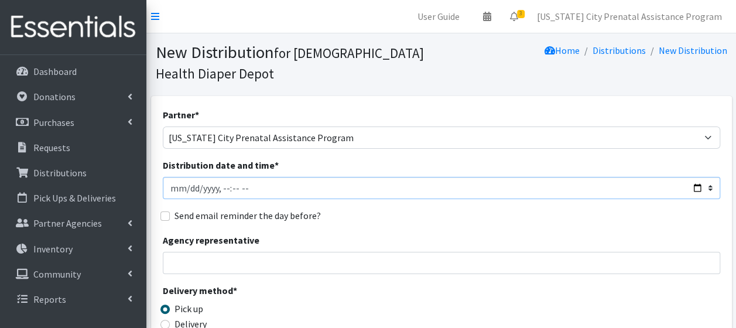
click at [693, 189] on input "Distribution date and time *" at bounding box center [441, 188] width 557 height 22
type input "[DATE]T23:59"
click at [224, 267] on input "Agency representative" at bounding box center [441, 263] width 557 height 22
type input "Jodi Perrine"
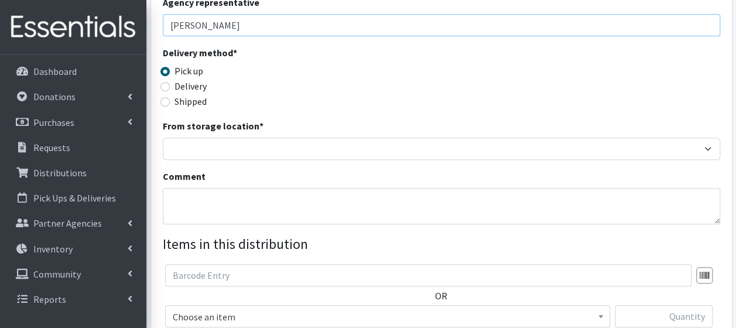
scroll to position [239, 0]
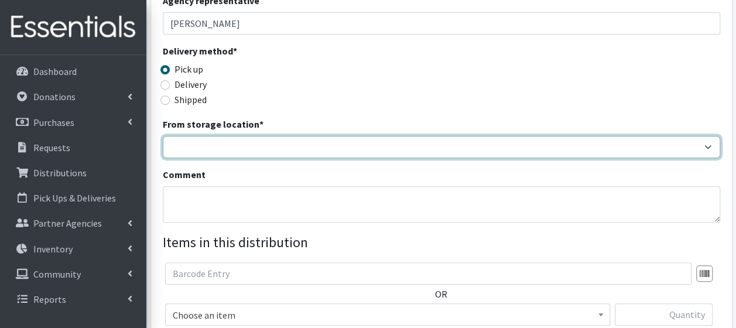
click at [185, 148] on select "Crown Point Bulk Storage Crown Point Prenatal Assistance Program Grant Car Seat…" at bounding box center [441, 147] width 557 height 22
select select "441"
click at [163, 136] on select "Crown Point Bulk Storage Crown Point Prenatal Assistance Program Grant Car Seat…" at bounding box center [441, 147] width 557 height 22
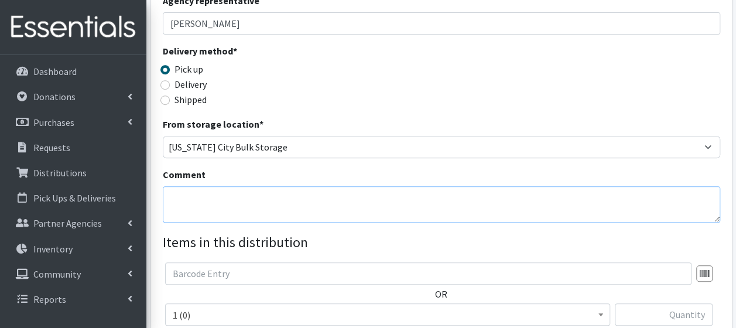
click at [194, 194] on textarea "Comment" at bounding box center [441, 204] width 557 height 36
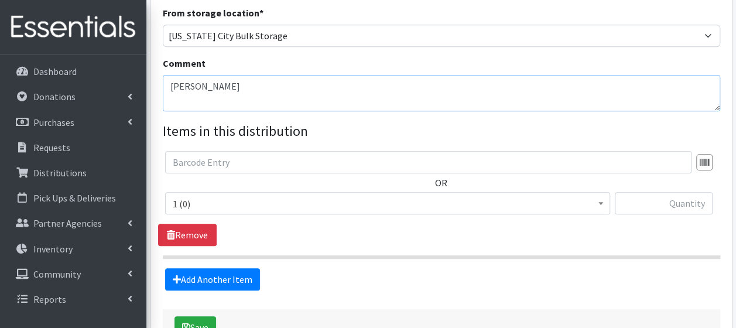
scroll to position [351, 0]
type textarea "[PERSON_NAME]"
click at [599, 198] on span at bounding box center [601, 201] width 12 height 18
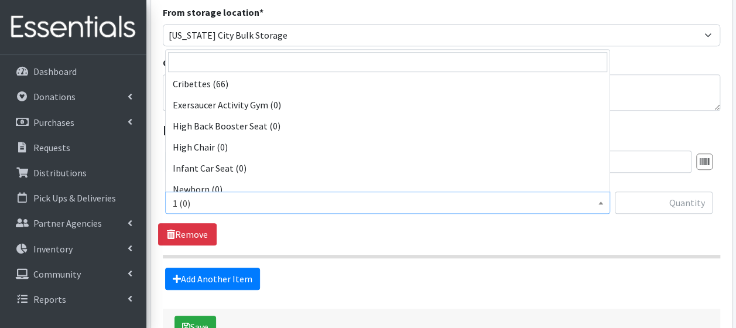
scroll to position [258, 0]
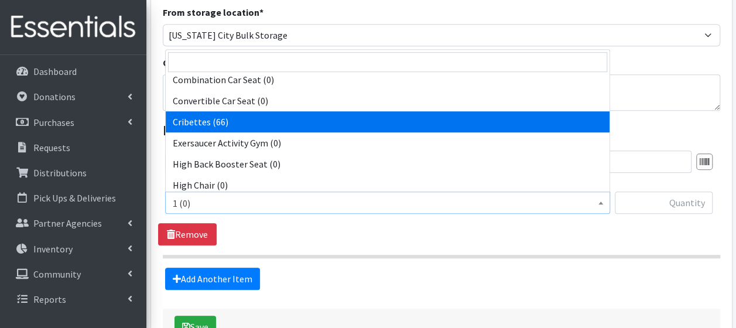
select select "14362"
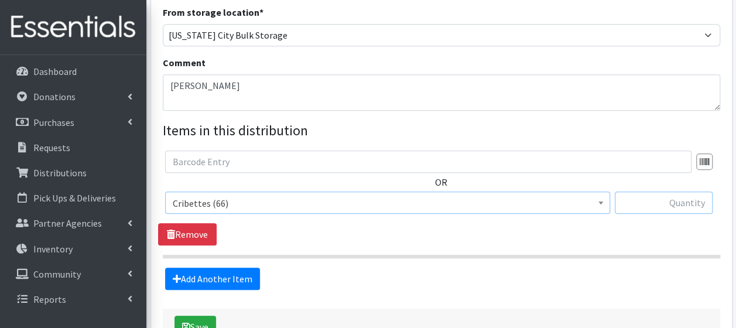
click at [630, 196] on input "text" at bounding box center [664, 202] width 98 height 22
type input "1"
click at [197, 318] on button "Save" at bounding box center [195, 327] width 42 height 22
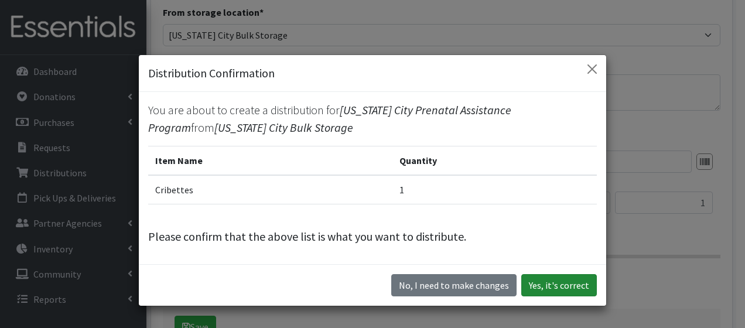
click at [554, 281] on button "Yes, it's correct" at bounding box center [559, 285] width 76 height 22
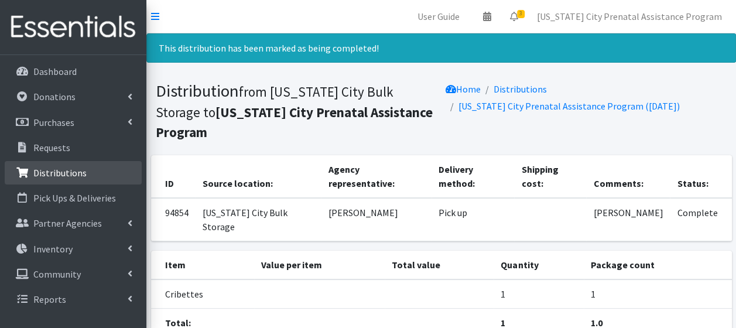
click at [75, 173] on p "Distributions" at bounding box center [59, 173] width 53 height 12
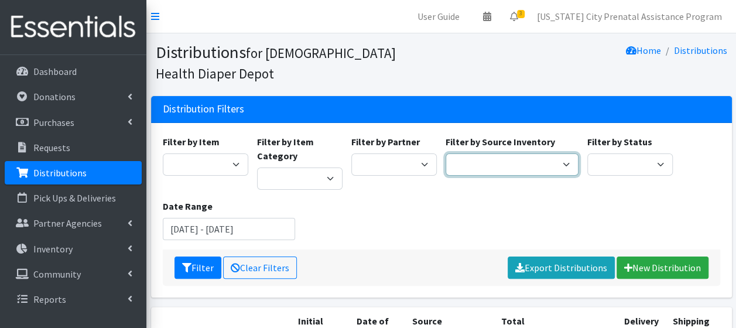
click at [554, 165] on select "Crown Point Bulk Storage Crown Point Prenatal Assistance Program Grant Car Seat…" at bounding box center [511, 164] width 133 height 22
select select "441"
click at [445, 153] on select "Crown Point Bulk Storage Crown Point Prenatal Assistance Program Grant Car Seat…" at bounding box center [511, 164] width 133 height 22
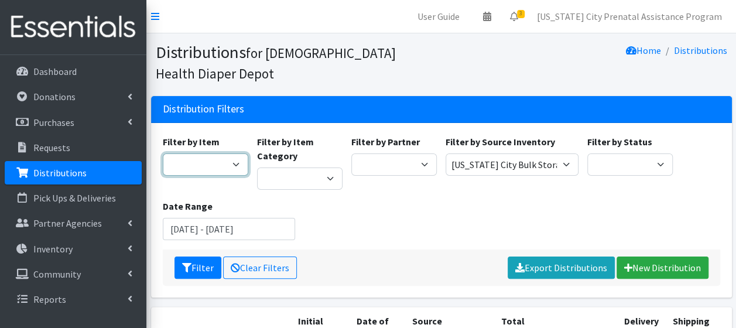
click at [228, 164] on select "1 2 2T-3T 3 3T-4T 4 4T-5T 5 5T-6T 6 7 Backless Booster Seat Boys 2T-3T Boys 3T-…" at bounding box center [205, 164] width 85 height 22
select select "14362"
click at [163, 153] on select "1 2 2T-3T 3 3T-4T 4 4T-5T 5 5T-6T 6 7 Backless Booster Seat Boys 2T-3T Boys 3T-…" at bounding box center [205, 164] width 85 height 22
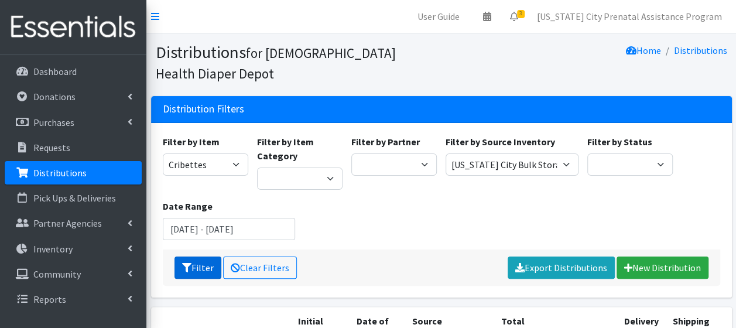
click at [188, 267] on icon "submit" at bounding box center [186, 267] width 9 height 9
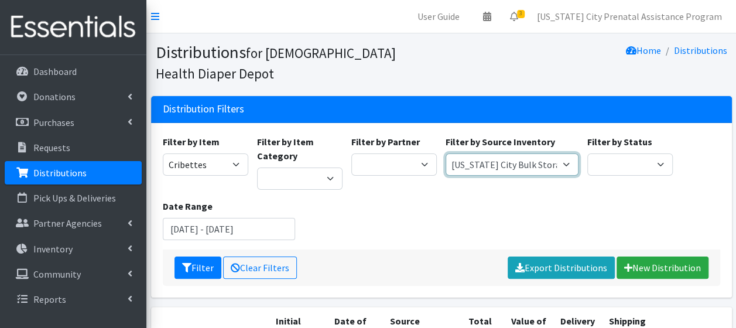
click at [570, 167] on select "Crown Point Bulk Storage Crown Point Prenatal Assistance Program Grant Car Seat…" at bounding box center [511, 164] width 133 height 22
select select "263"
click at [445, 153] on select "Crown Point Bulk Storage Crown Point Prenatal Assistance Program Grant Car Seat…" at bounding box center [511, 164] width 133 height 22
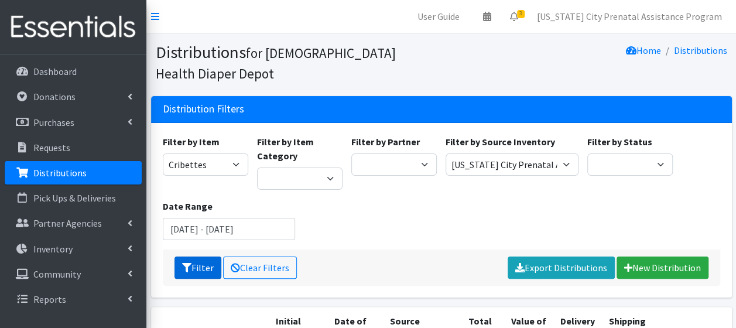
click at [182, 265] on icon "submit" at bounding box center [186, 267] width 9 height 9
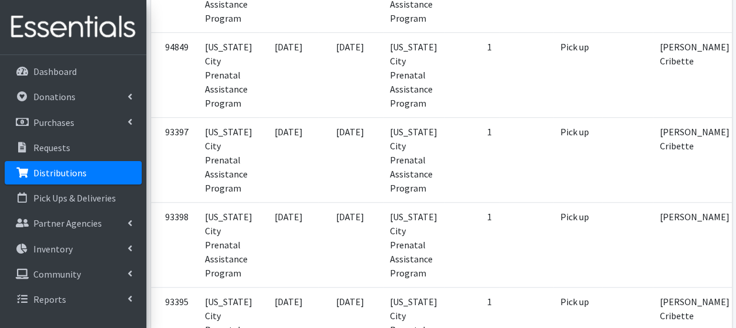
scroll to position [393, 0]
